Goal: Task Accomplishment & Management: Complete application form

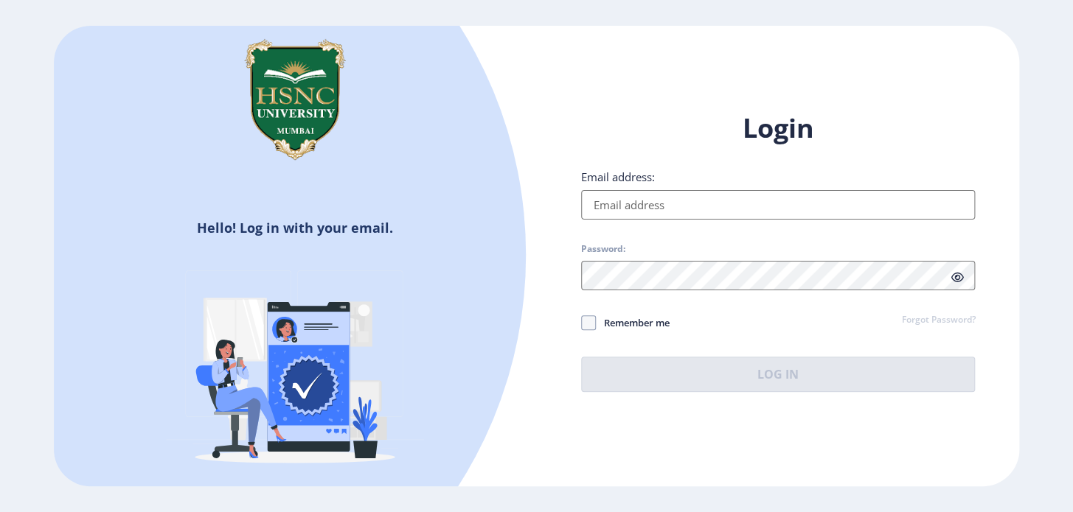
type input "[EMAIL_ADDRESS][DOMAIN_NAME]"
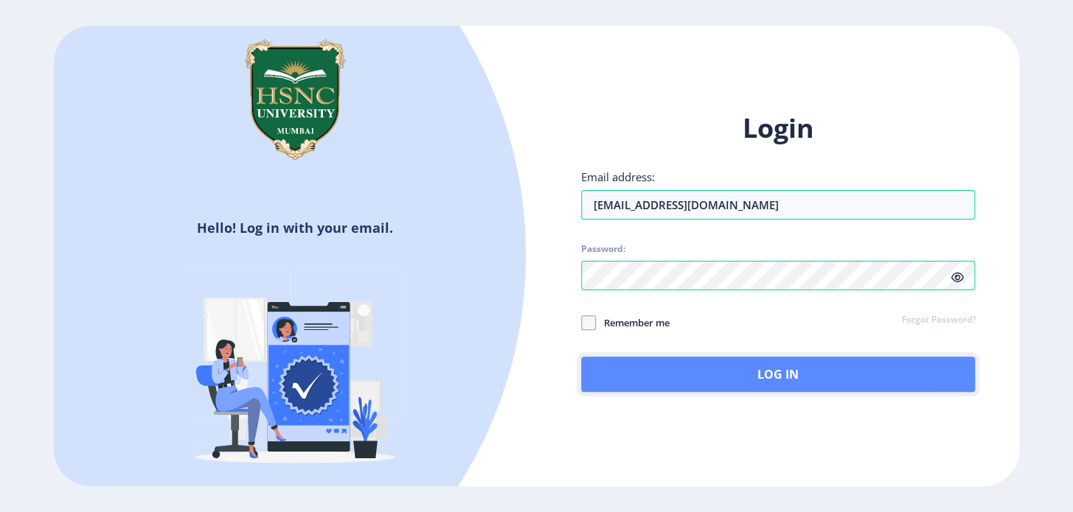
click at [709, 373] on button "Log In" at bounding box center [778, 374] width 394 height 35
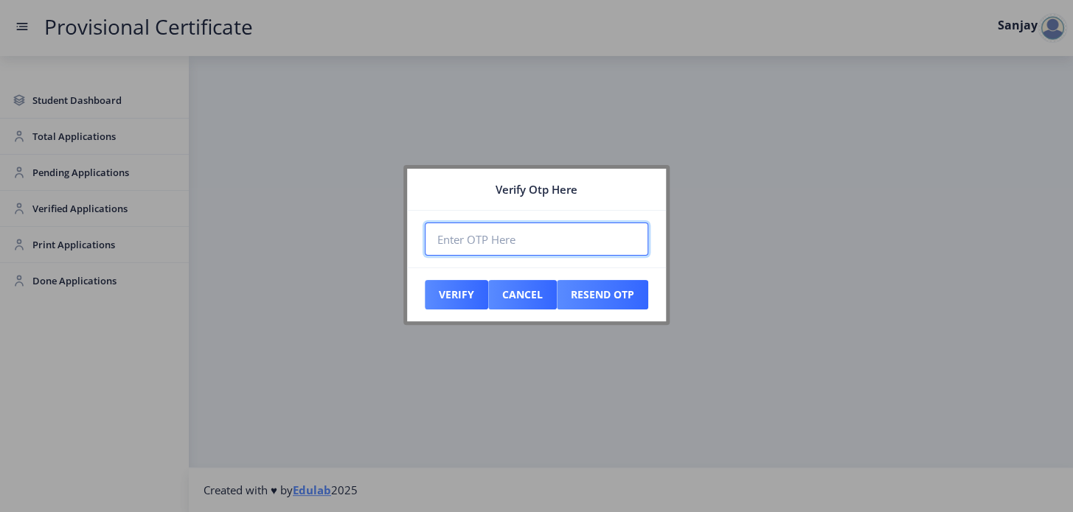
paste input "847956"
type input "847956"
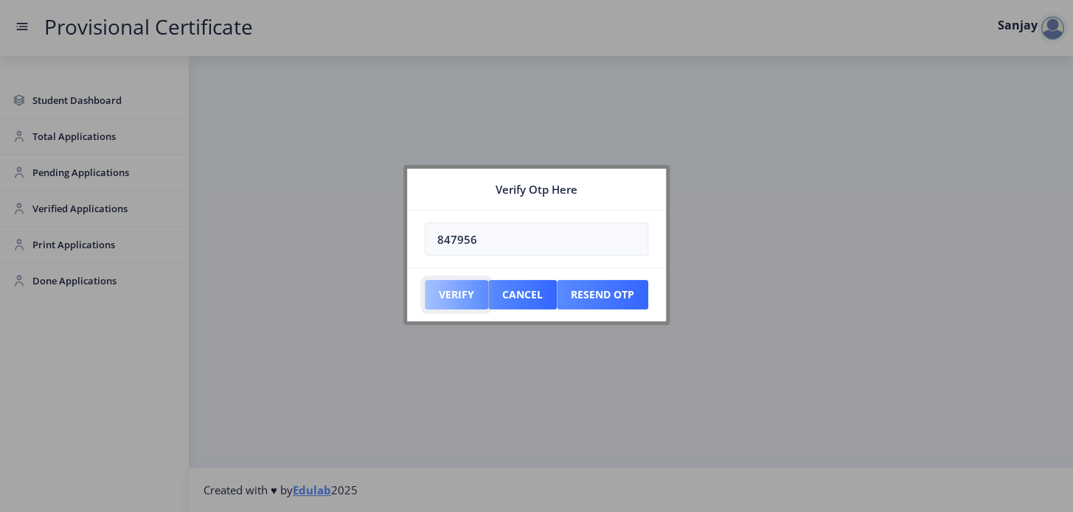
click at [445, 298] on button "Verify" at bounding box center [456, 294] width 63 height 29
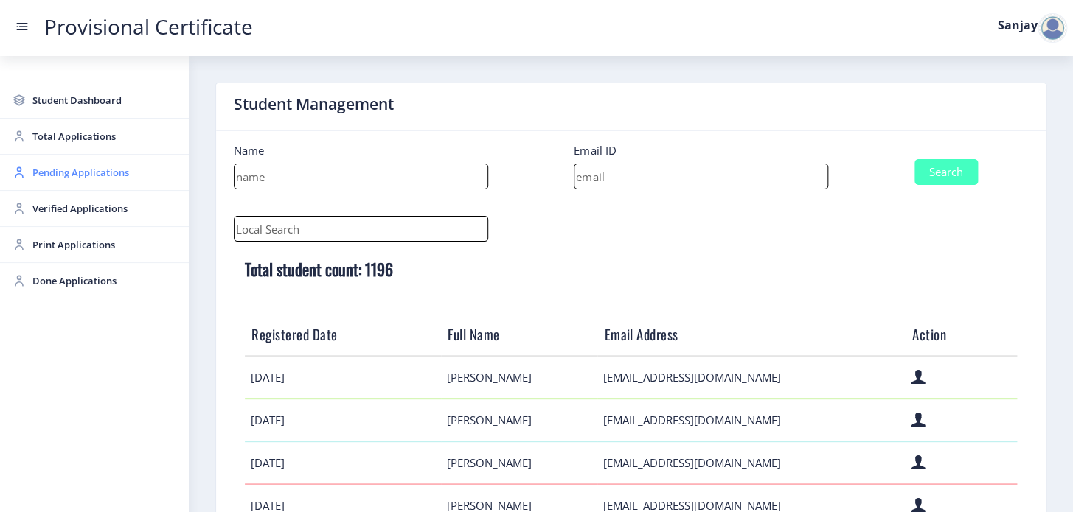
click at [114, 168] on span "Pending Applications" at bounding box center [104, 173] width 145 height 18
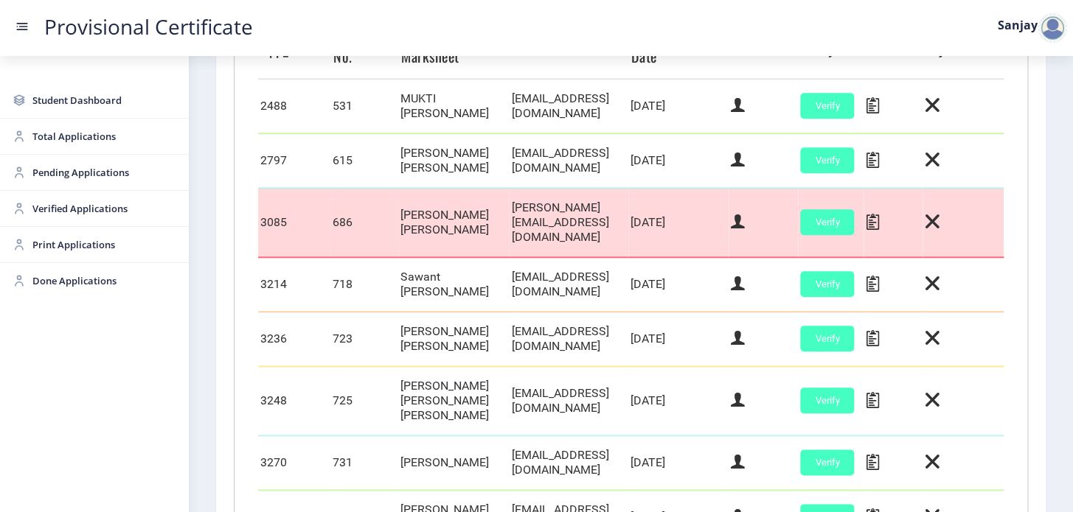
scroll to position [603, 0]
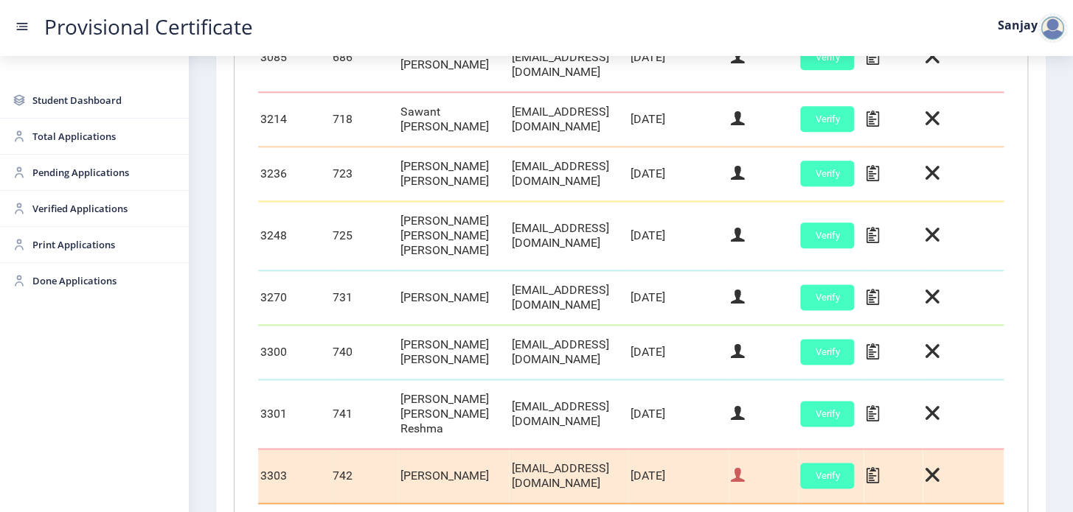
click at [745, 466] on icon at bounding box center [738, 475] width 14 height 19
select select "May"
select select "A+"
select select "Regular"
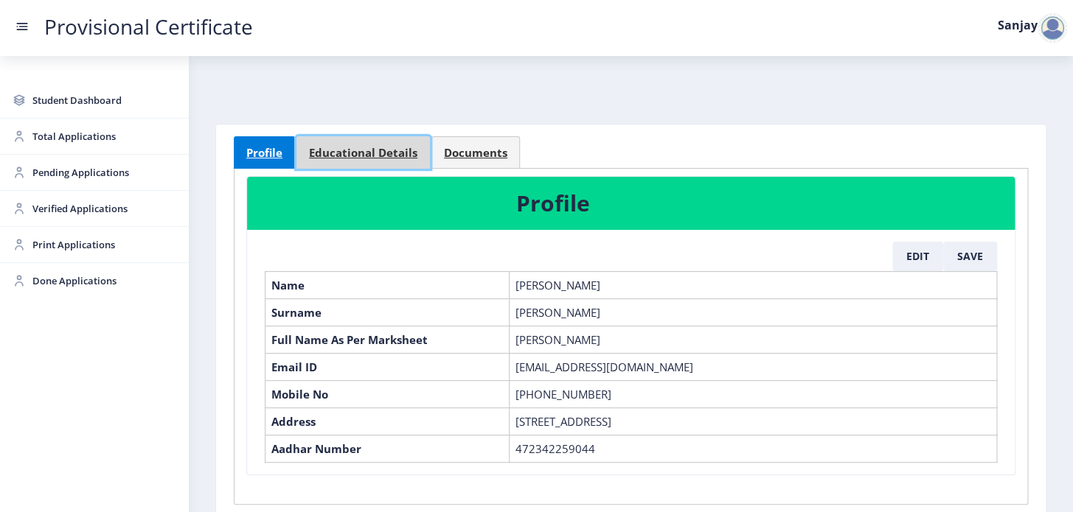
click at [392, 147] on span "Educational Details" at bounding box center [363, 152] width 108 height 11
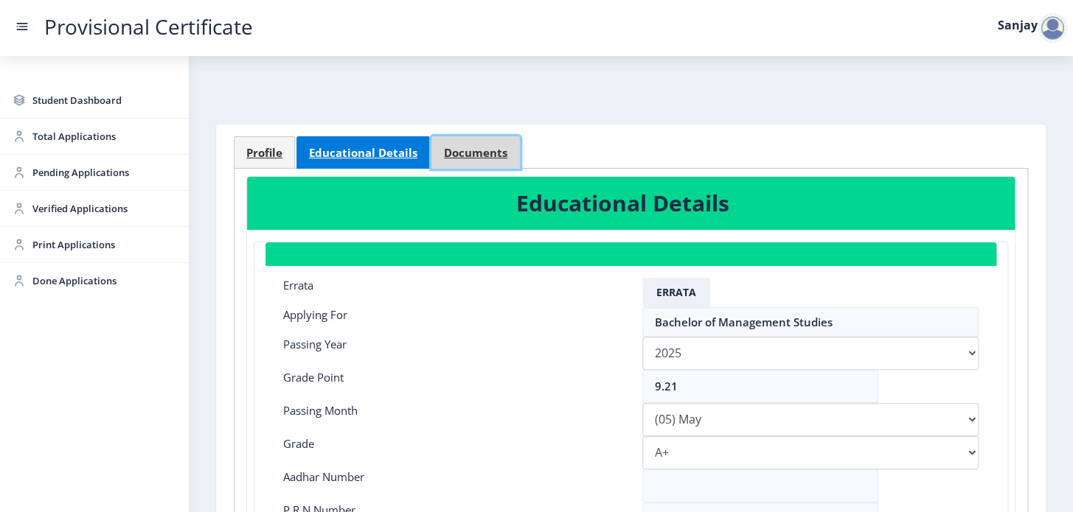
click at [444, 151] on span "Documents" at bounding box center [475, 152] width 63 height 11
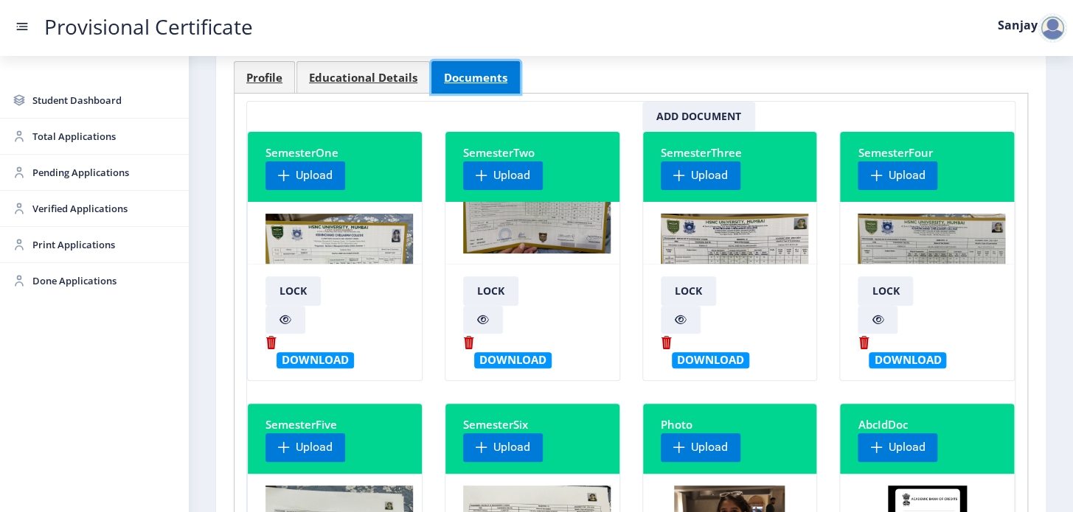
scroll to position [201, 0]
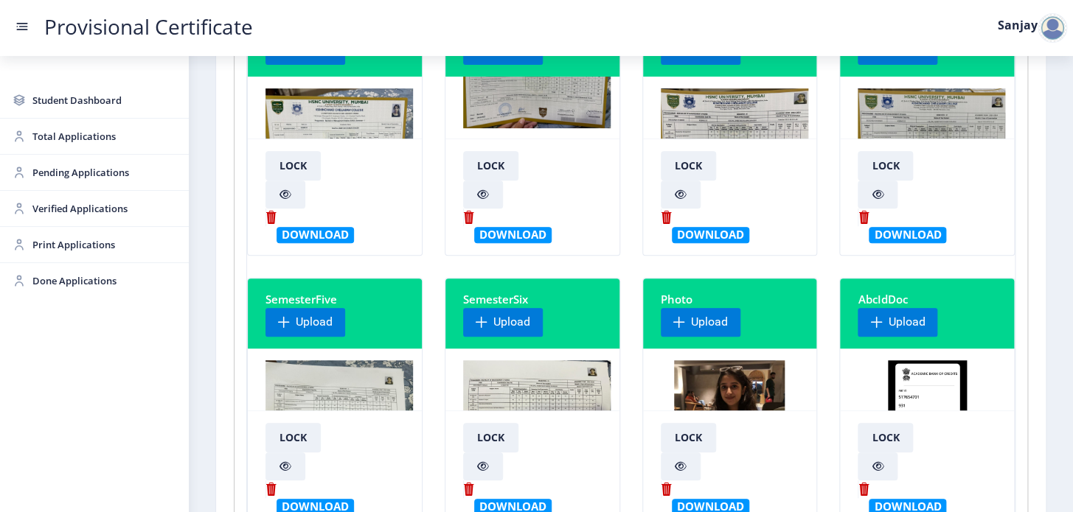
click at [518, 388] on img at bounding box center [536, 416] width 147 height 111
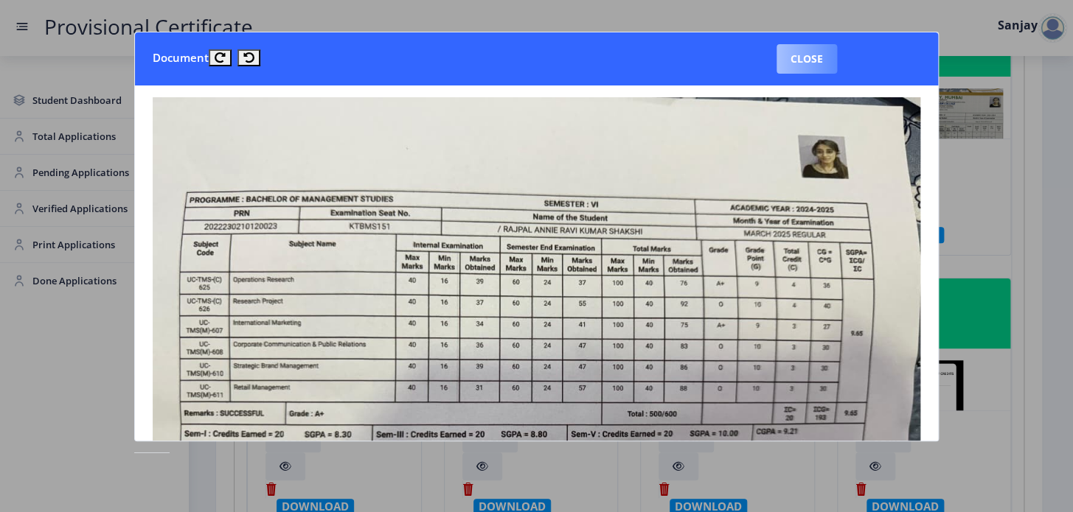
click at [822, 57] on button "Close" at bounding box center [806, 58] width 60 height 29
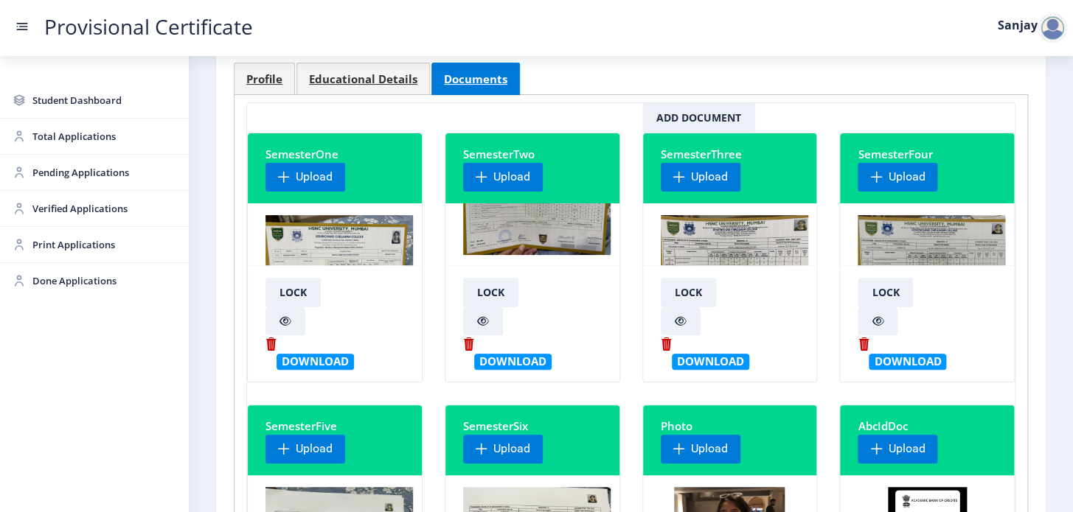
scroll to position [0, 0]
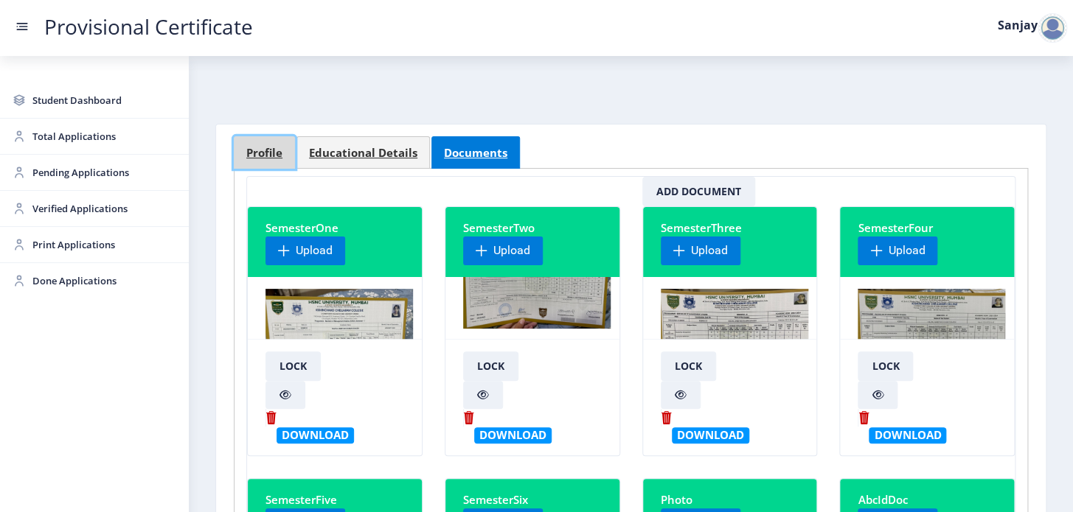
click at [270, 147] on span "Profile" at bounding box center [264, 152] width 36 height 11
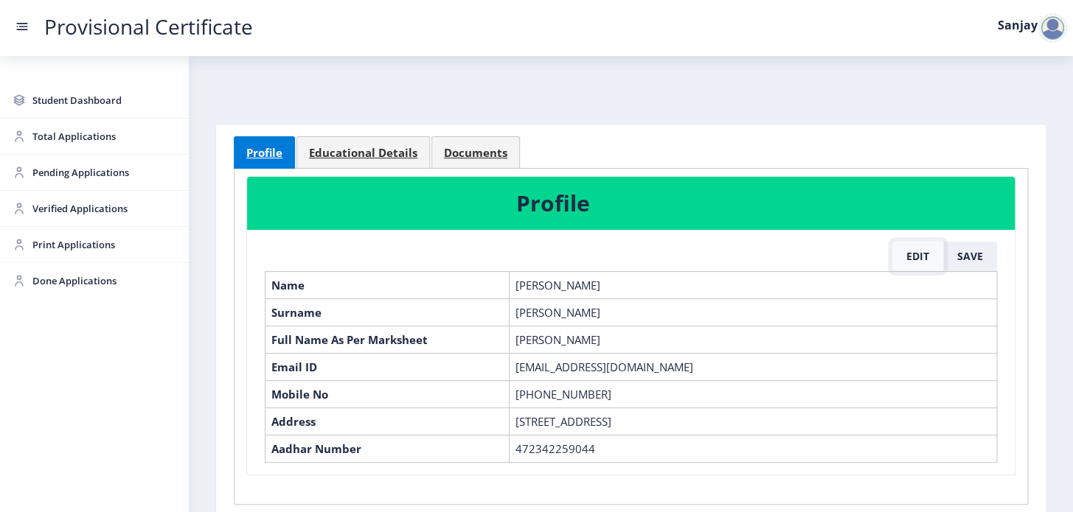
click at [917, 259] on button "Edit" at bounding box center [917, 256] width 51 height 29
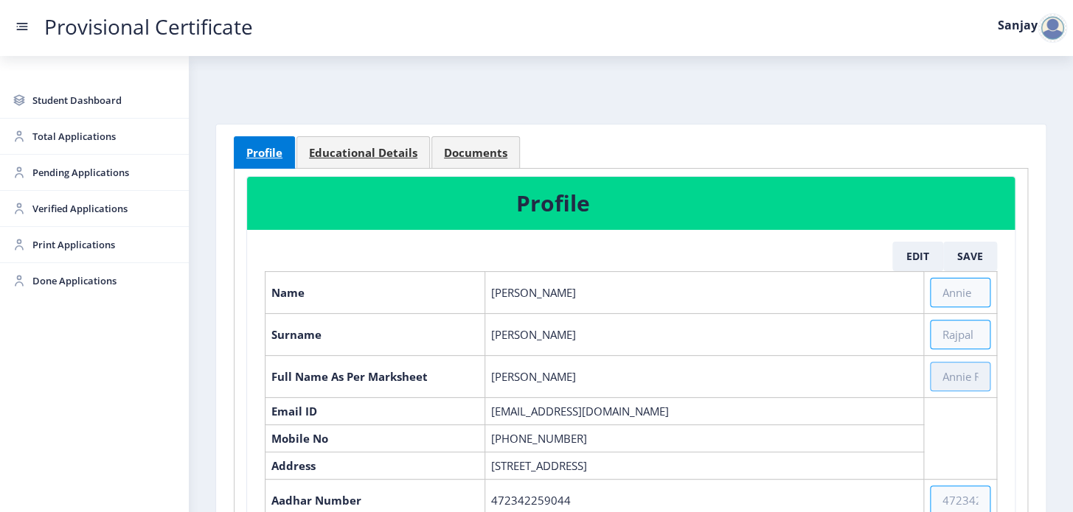
click at [945, 375] on input "text" at bounding box center [960, 376] width 60 height 29
type input "[PERSON_NAME] [PERSON_NAME]"
click at [959, 258] on button "Save" at bounding box center [970, 256] width 54 height 29
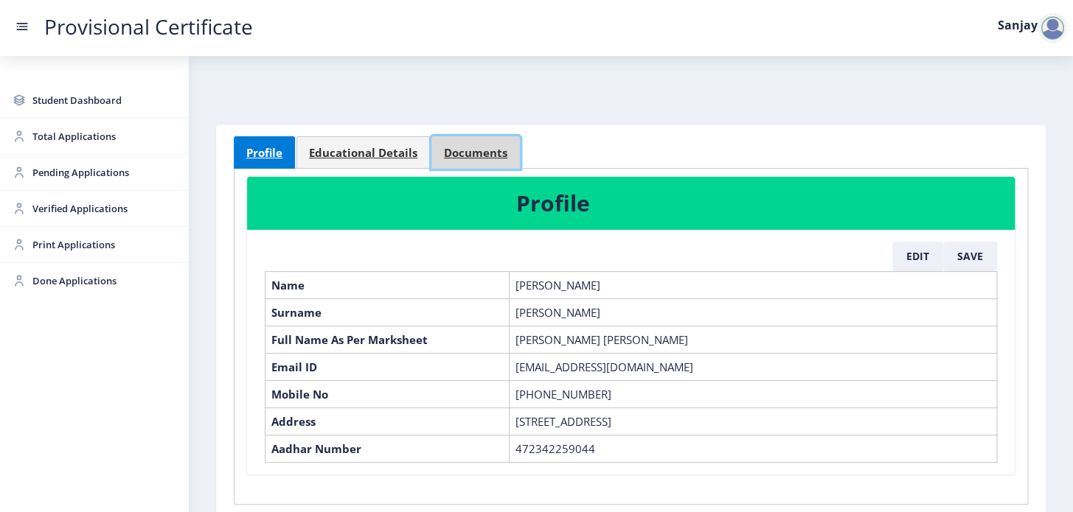
click at [474, 155] on span "Documents" at bounding box center [475, 152] width 63 height 11
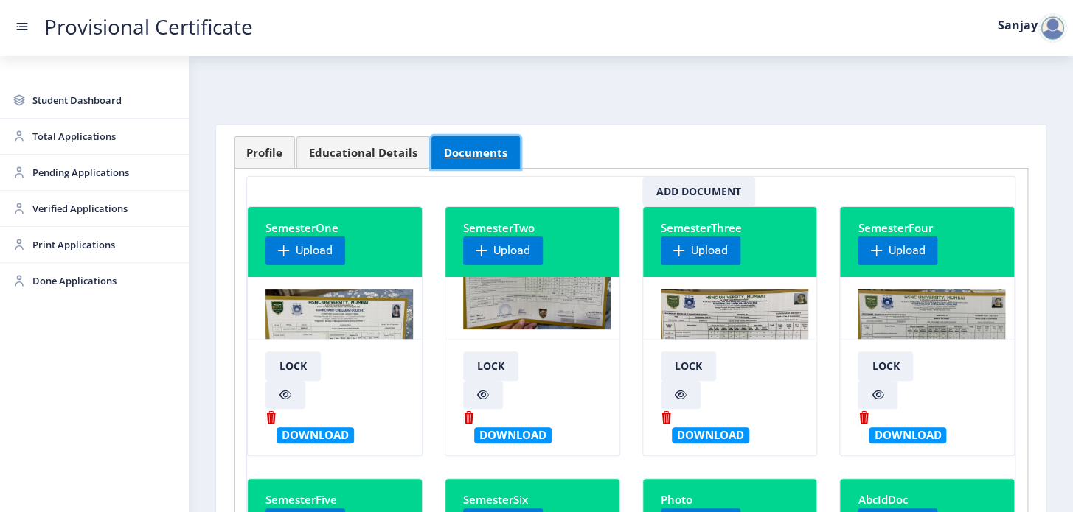
scroll to position [71, 0]
click at [543, 298] on img at bounding box center [536, 273] width 147 height 111
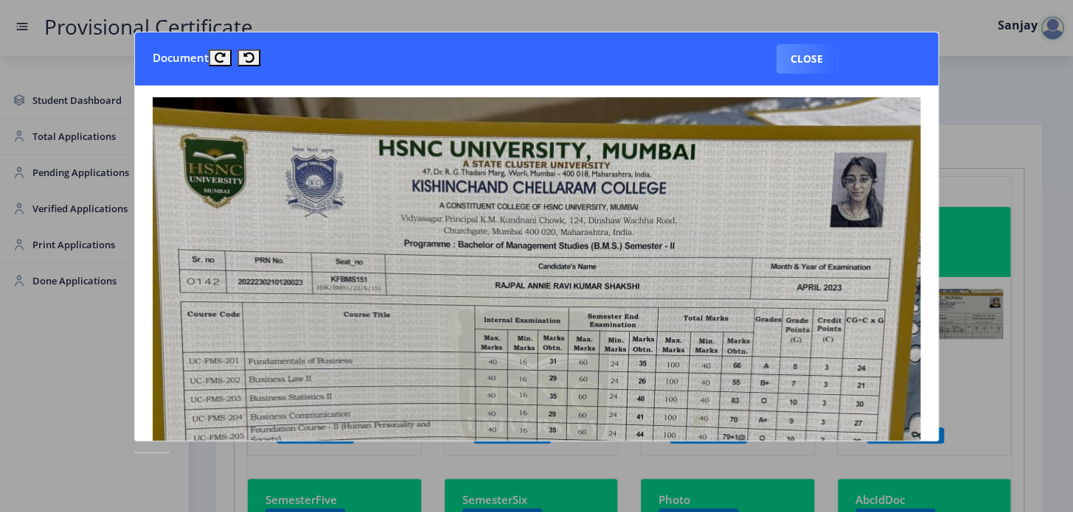
drag, startPoint x: 826, startPoint y: 60, endPoint x: 818, endPoint y: 68, distance: 11.0
click at [826, 60] on button "Close" at bounding box center [806, 58] width 60 height 29
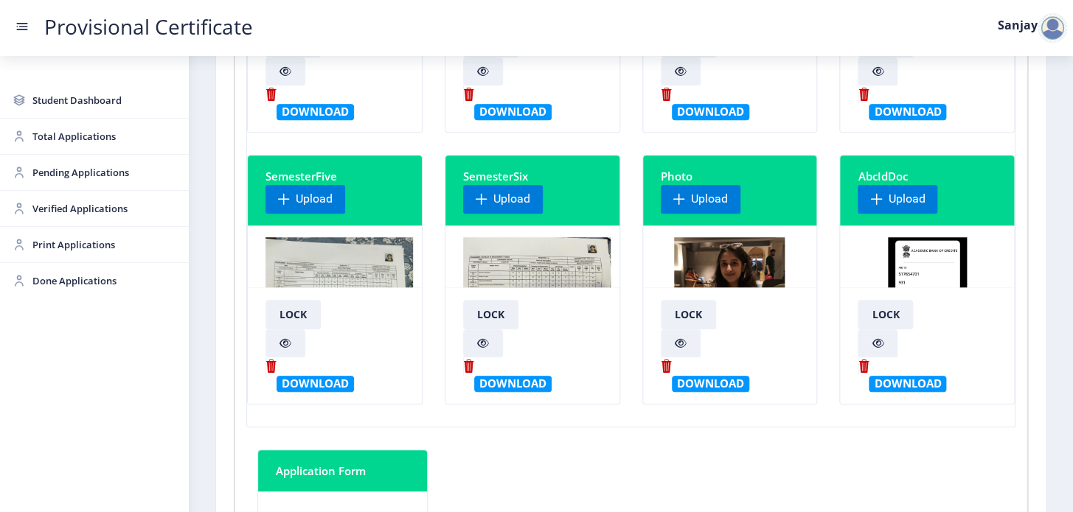
scroll to position [335, 0]
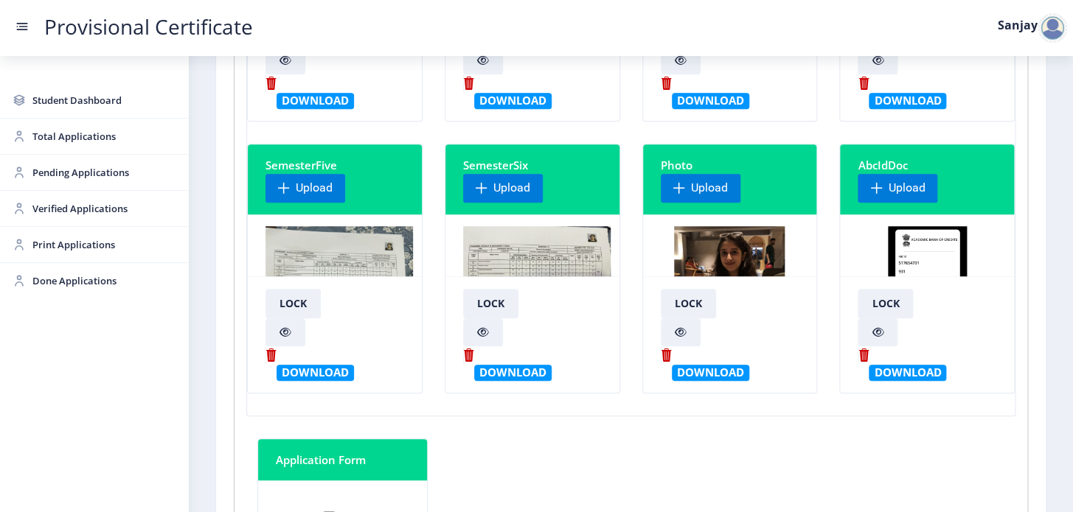
click at [527, 254] on img at bounding box center [536, 281] width 147 height 111
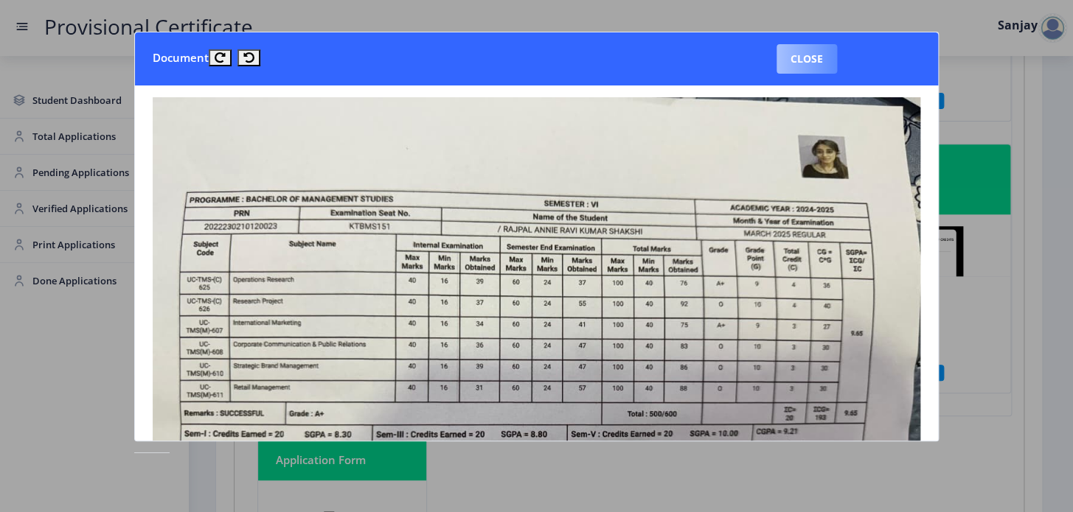
click at [818, 58] on button "Close" at bounding box center [806, 58] width 60 height 29
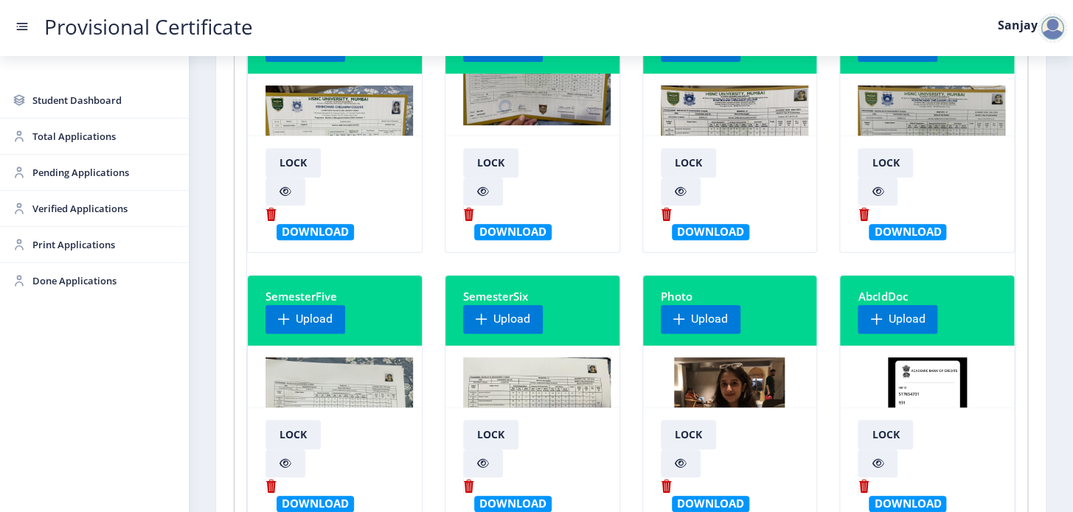
scroll to position [0, 0]
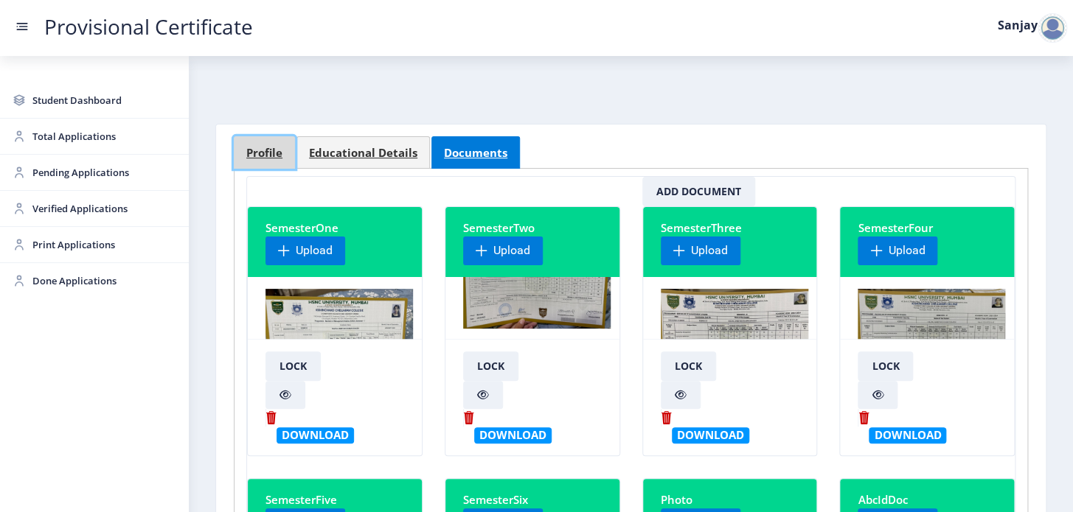
click at [271, 151] on span "Profile" at bounding box center [264, 152] width 36 height 11
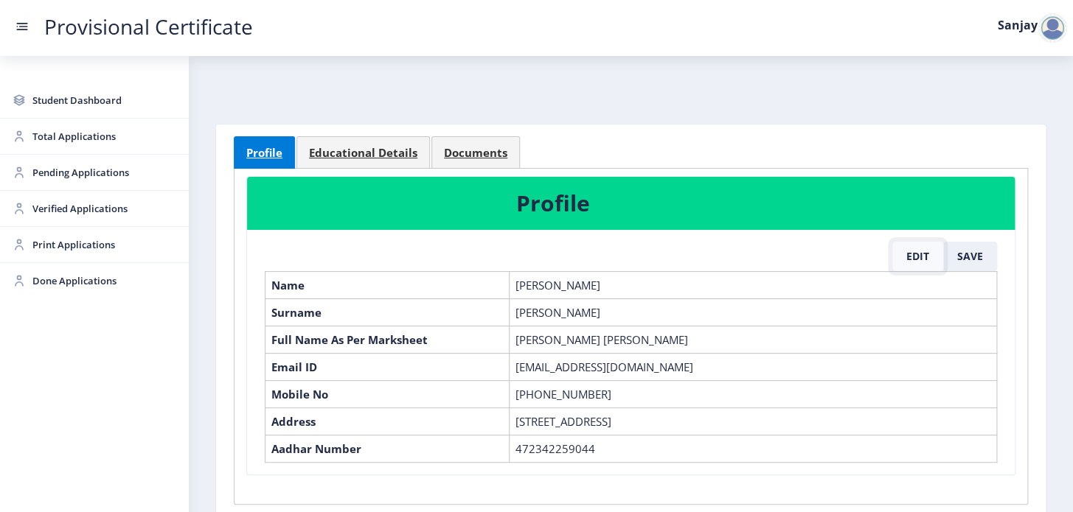
click at [918, 257] on button "Edit" at bounding box center [917, 256] width 51 height 29
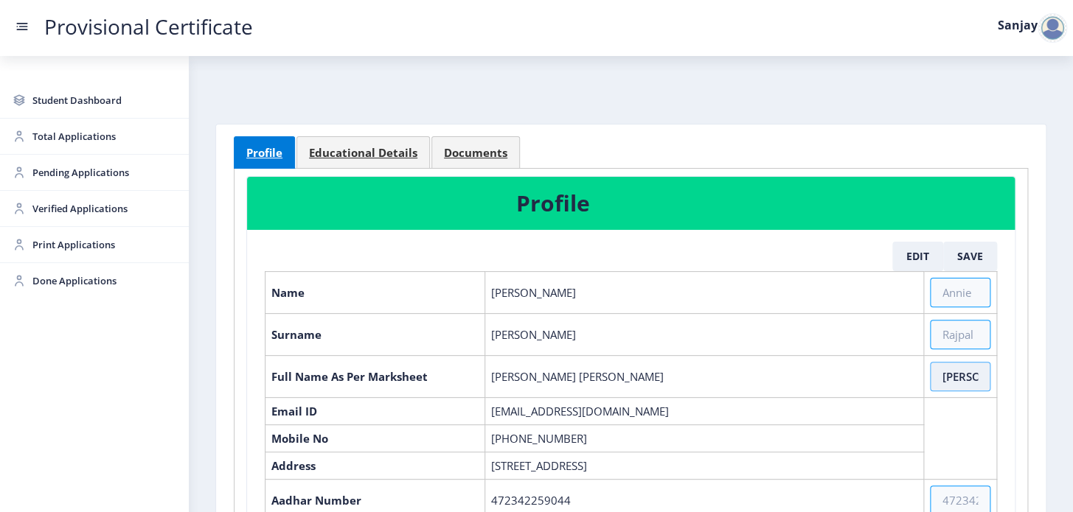
click at [951, 373] on input "[PERSON_NAME] [PERSON_NAME]" at bounding box center [960, 376] width 60 height 29
type input "[PERSON_NAME] [PERSON_NAME] [PERSON_NAME]"
click at [976, 257] on button "Save" at bounding box center [970, 256] width 54 height 29
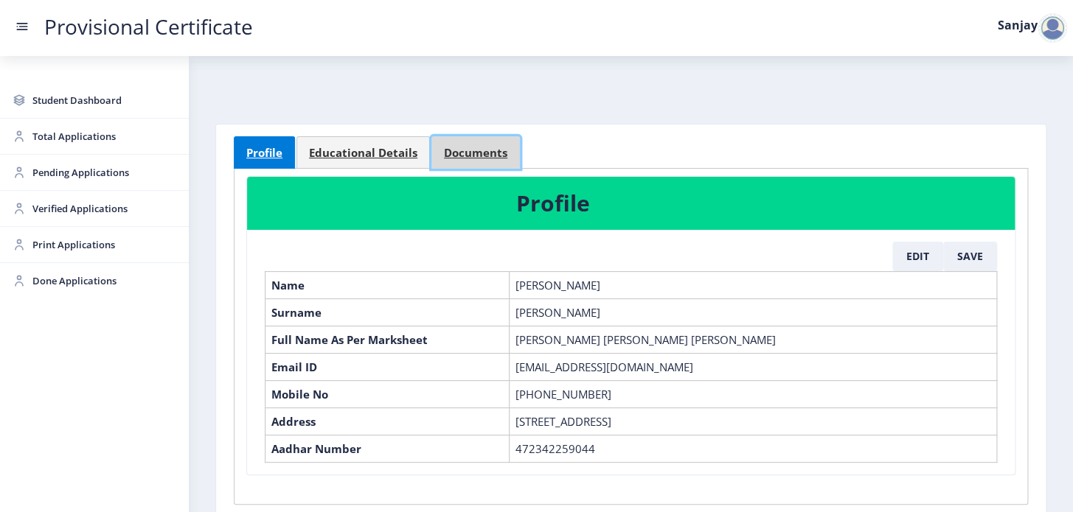
click at [477, 153] on span "Documents" at bounding box center [475, 152] width 63 height 11
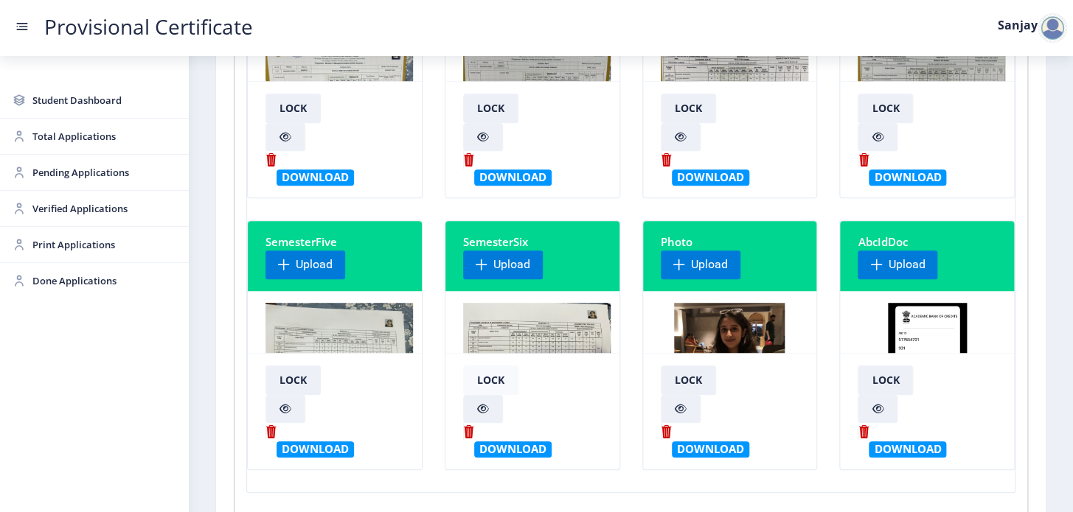
scroll to position [268, 0]
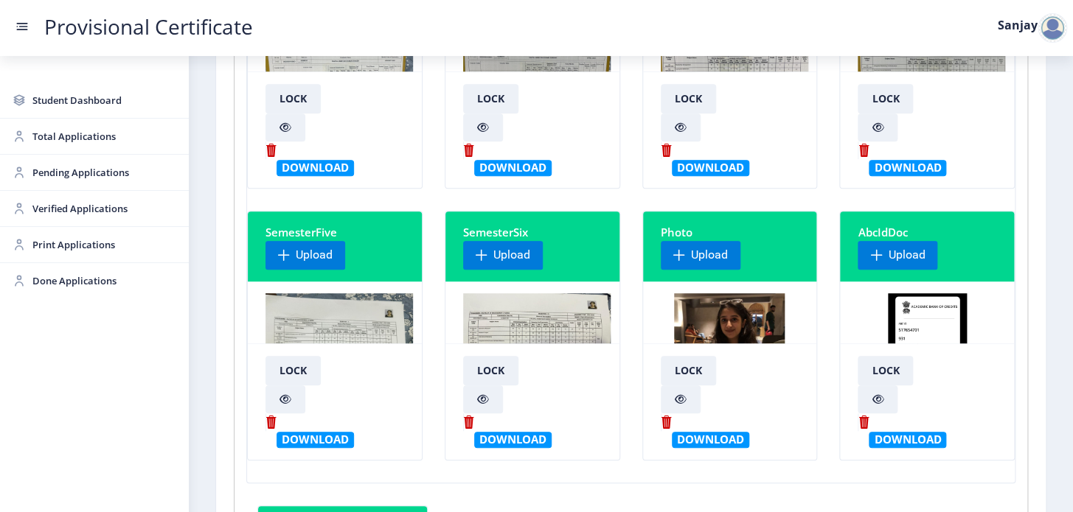
click at [514, 329] on img at bounding box center [536, 348] width 147 height 111
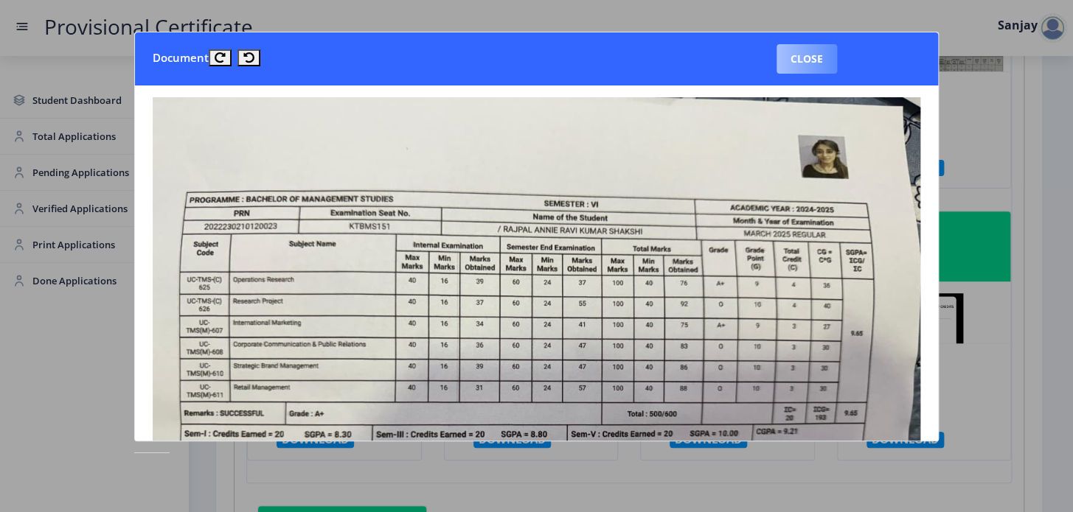
click at [794, 70] on button "Close" at bounding box center [806, 58] width 60 height 29
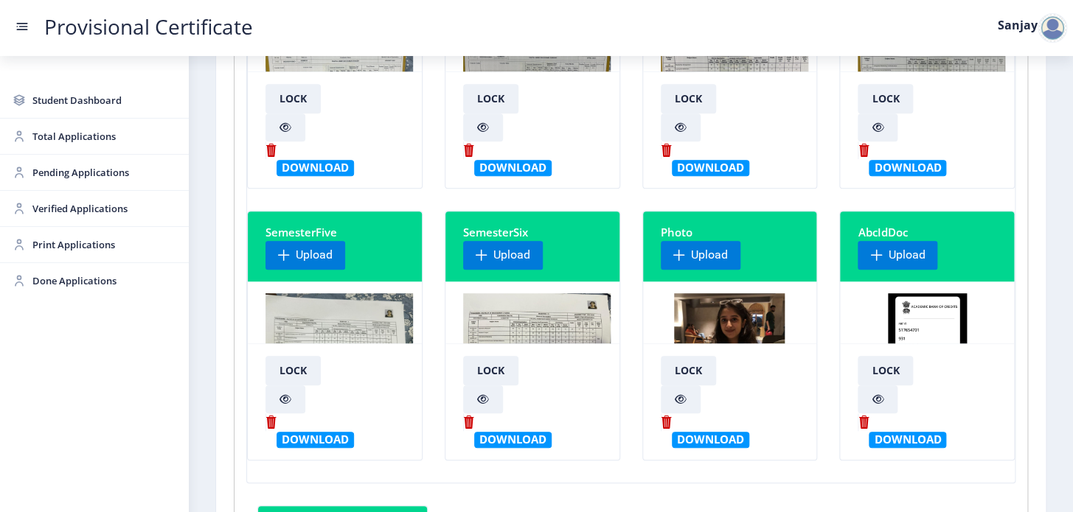
click at [538, 325] on img at bounding box center [536, 348] width 147 height 111
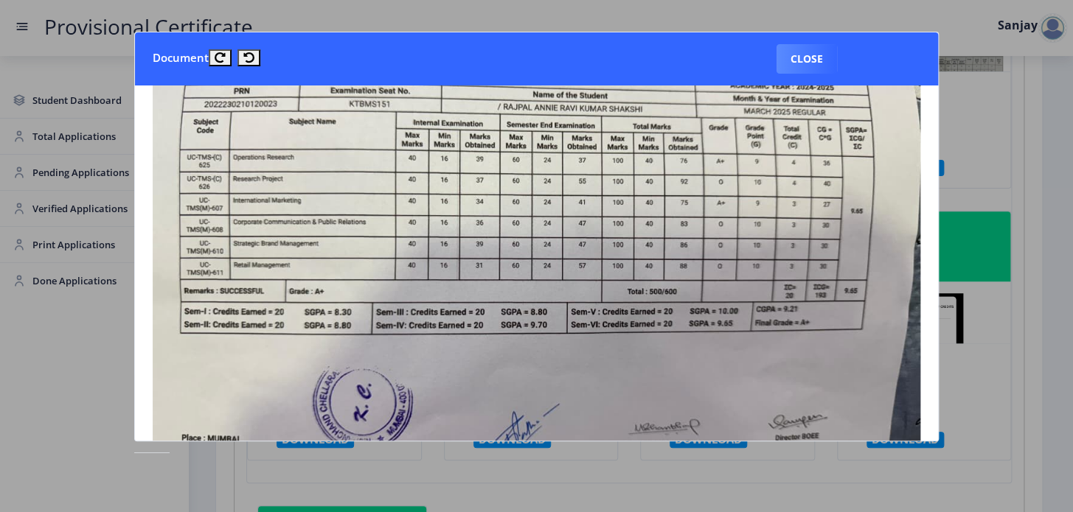
scroll to position [133, 0]
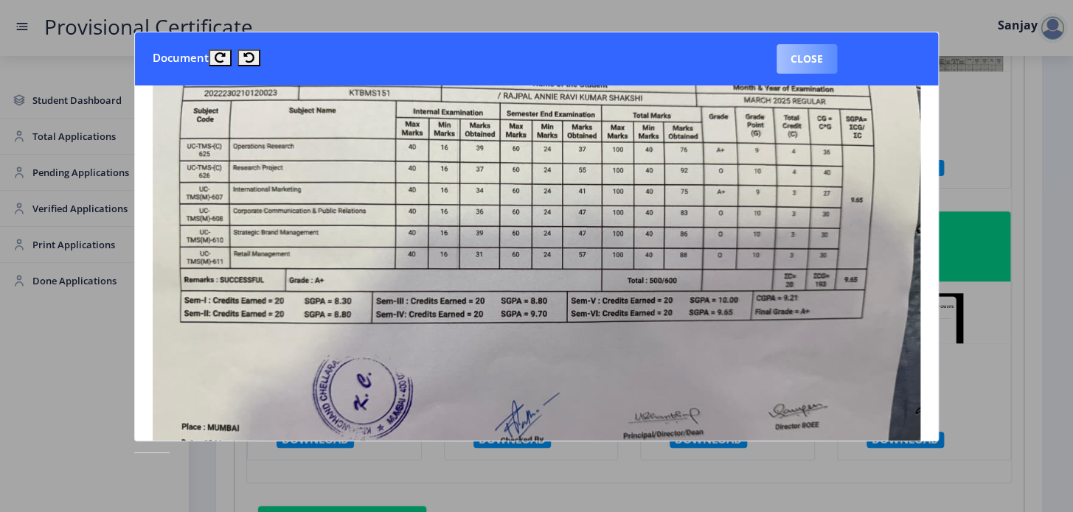
click at [822, 57] on button "Close" at bounding box center [806, 58] width 60 height 29
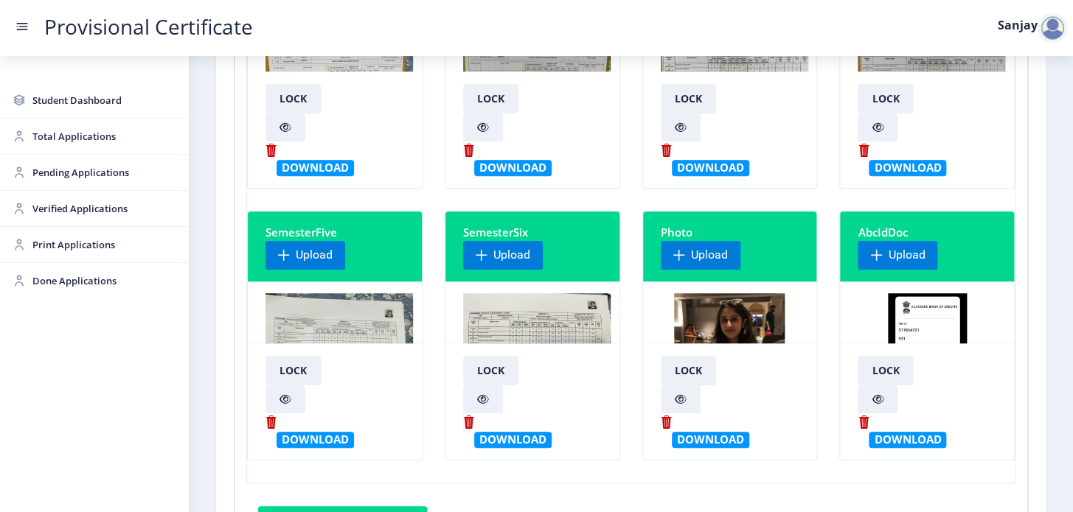
scroll to position [0, 0]
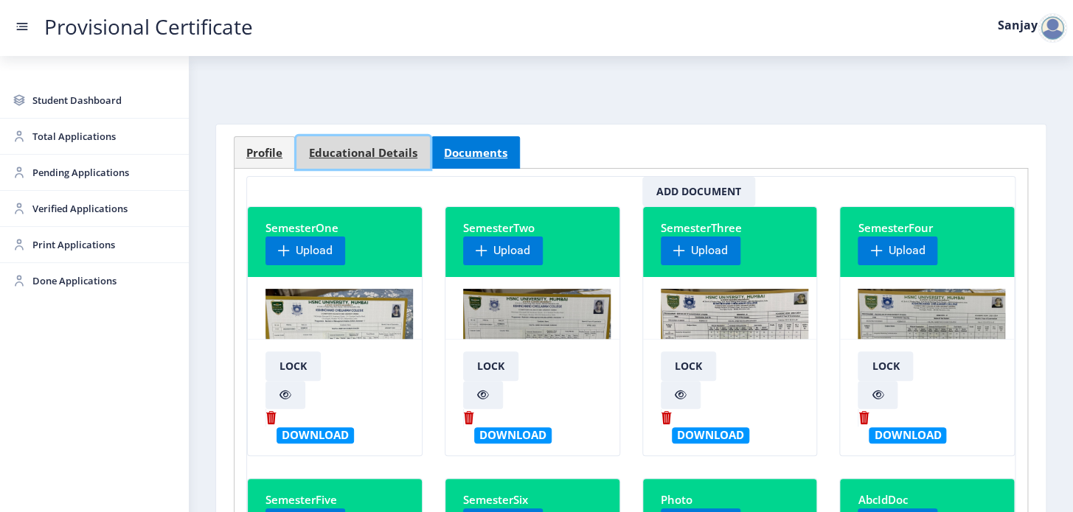
click at [348, 157] on span "Educational Details" at bounding box center [363, 152] width 108 height 11
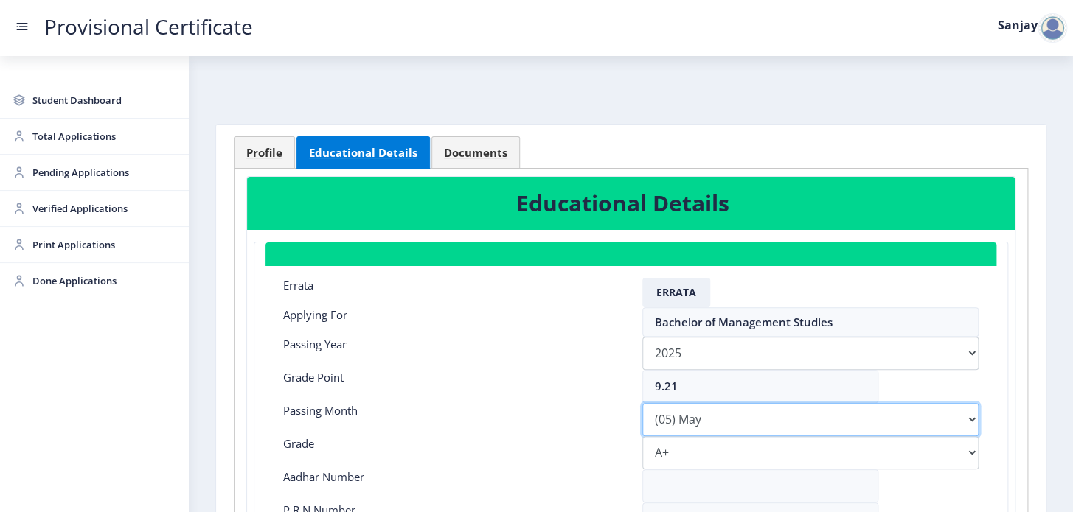
click at [726, 425] on select "Please select PassingMonth (01) January (02) February (03) March (04) April (05…" at bounding box center [810, 419] width 337 height 33
select select "March"
click at [642, 403] on select "Please select PassingMonth (01) January (02) February (03) March (04) April (05…" at bounding box center [810, 419] width 337 height 33
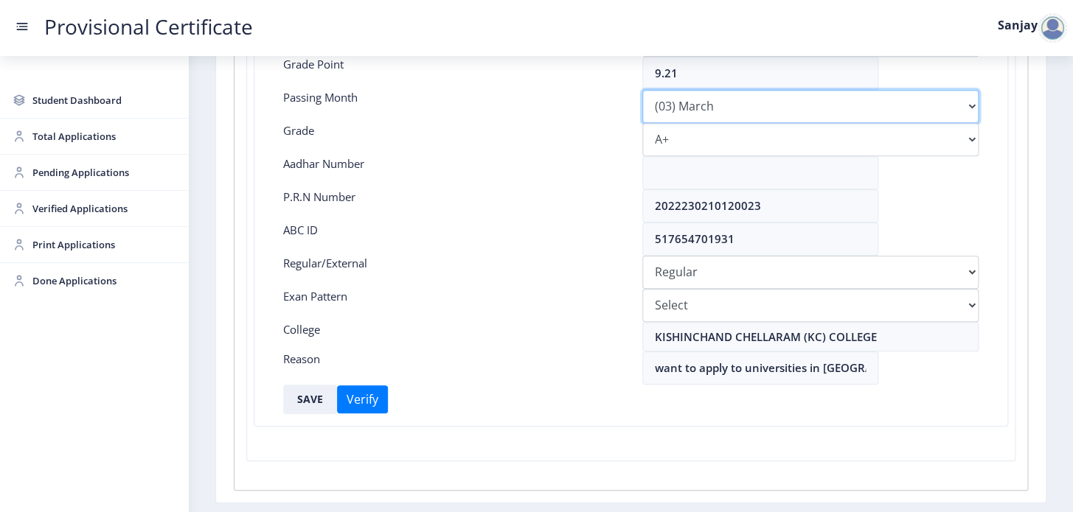
scroll to position [378, 0]
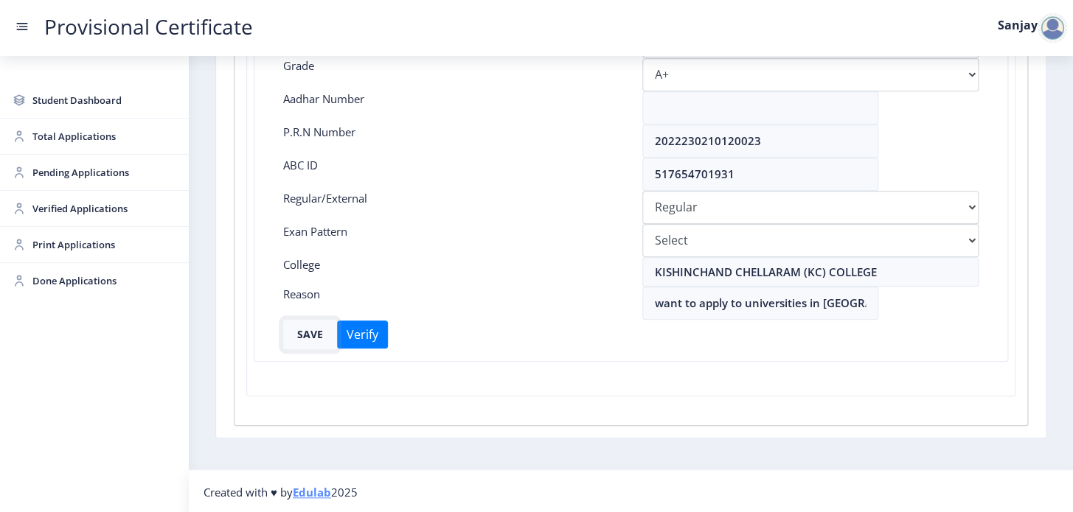
click at [313, 331] on button "SAVE" at bounding box center [310, 334] width 54 height 29
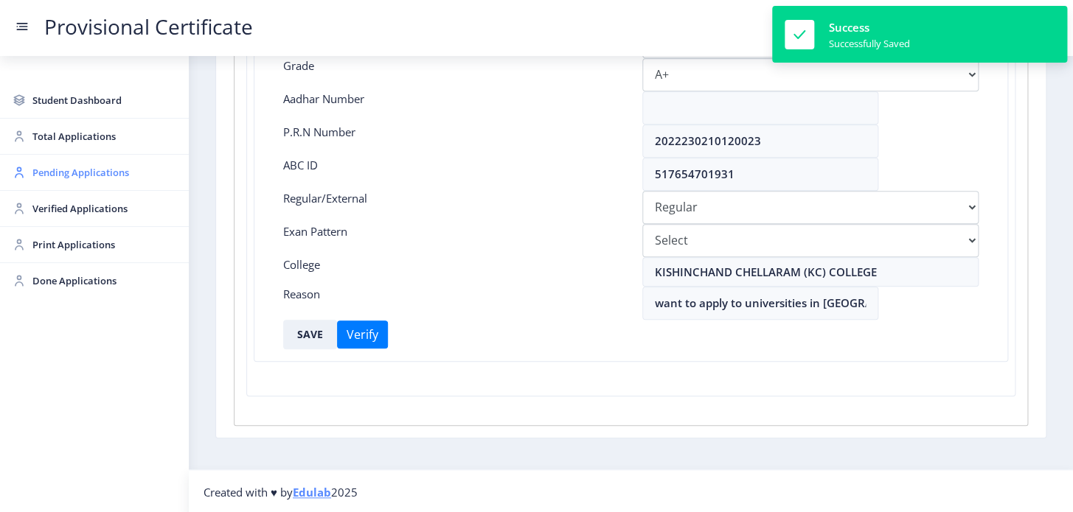
click at [96, 174] on span "Pending Applications" at bounding box center [104, 173] width 145 height 18
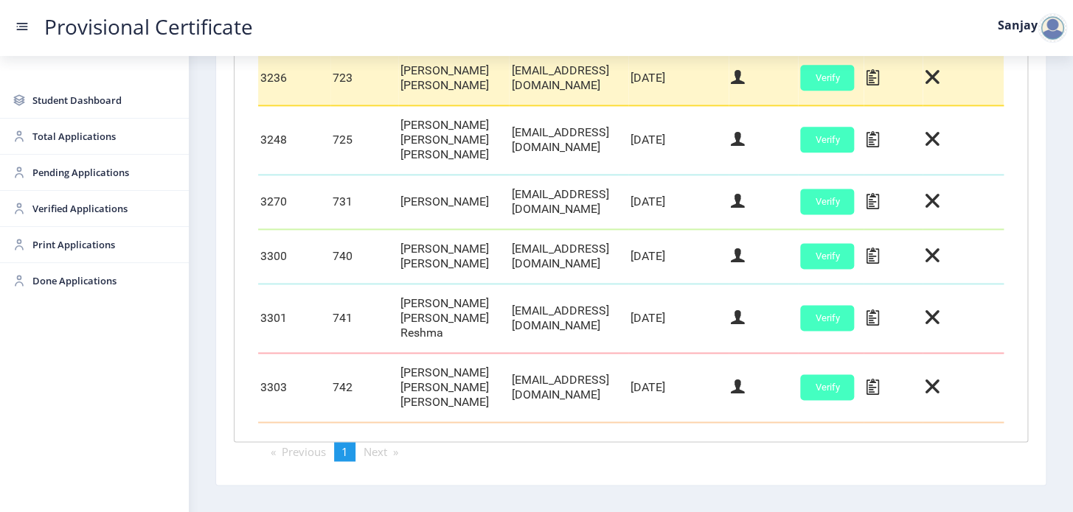
scroll to position [727, 0]
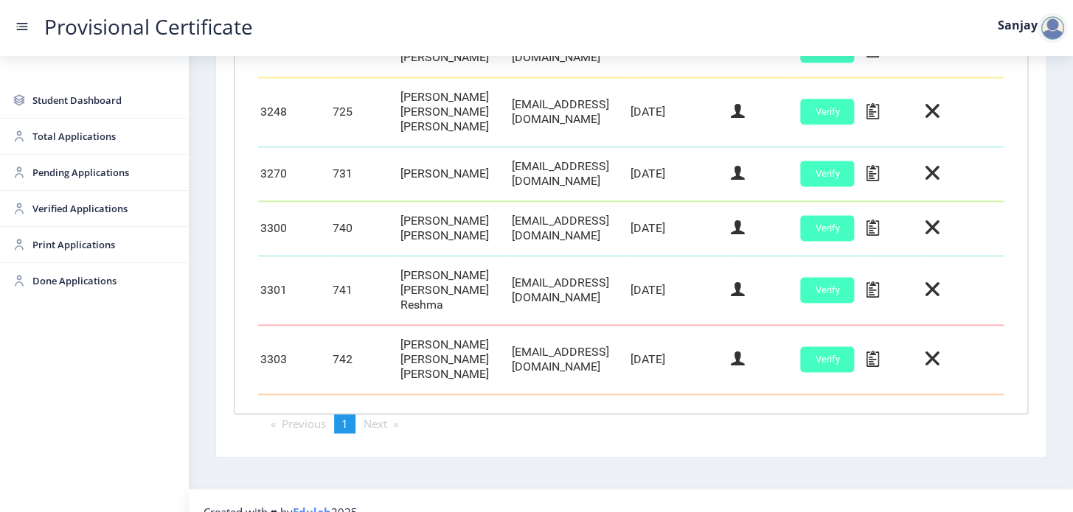
click at [1048, 31] on div at bounding box center [1051, 27] width 29 height 29
click at [1015, 110] on span "Log out" at bounding box center [1014, 108] width 94 height 18
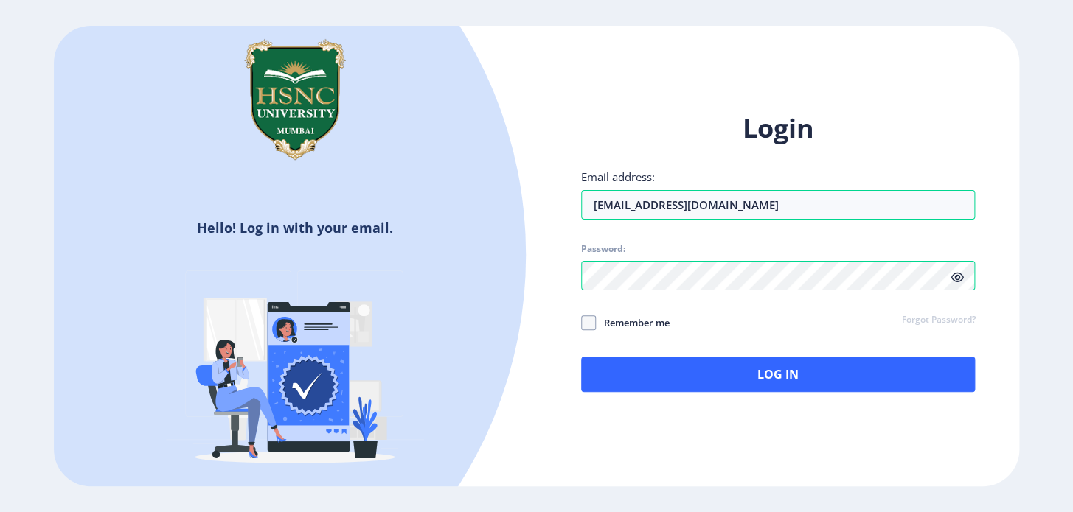
click at [274, 232] on div at bounding box center [96, 255] width 858 height 858
